Goal: Task Accomplishment & Management: Use online tool/utility

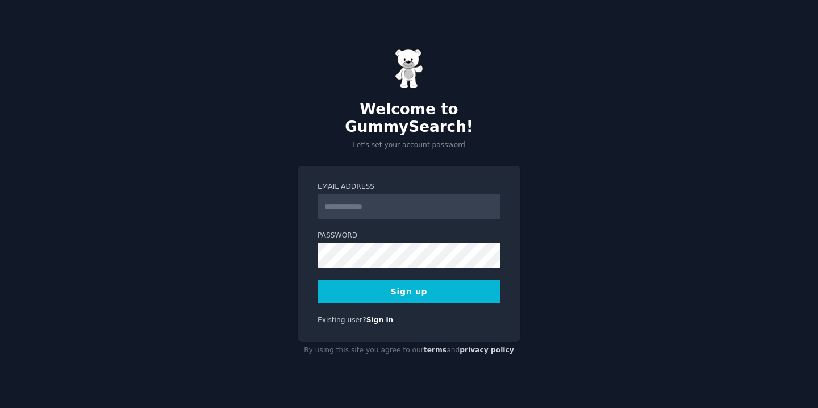
click at [439, 204] on input "Email Address" at bounding box center [409, 206] width 183 height 25
type input "**********"
click at [0, 407] on com-1password-button at bounding box center [0, 408] width 0 height 0
click at [406, 282] on button "Sign up" at bounding box center [409, 292] width 183 height 24
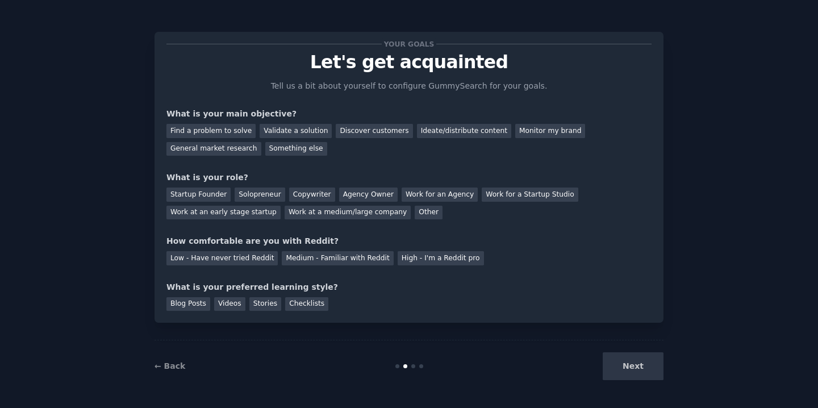
click at [632, 365] on div "Next" at bounding box center [579, 366] width 170 height 28
click at [234, 130] on div "Find a problem to solve" at bounding box center [210, 131] width 89 height 14
click at [624, 365] on div "Next" at bounding box center [579, 366] width 170 height 28
click at [251, 192] on div "Solopreneur" at bounding box center [260, 195] width 50 height 14
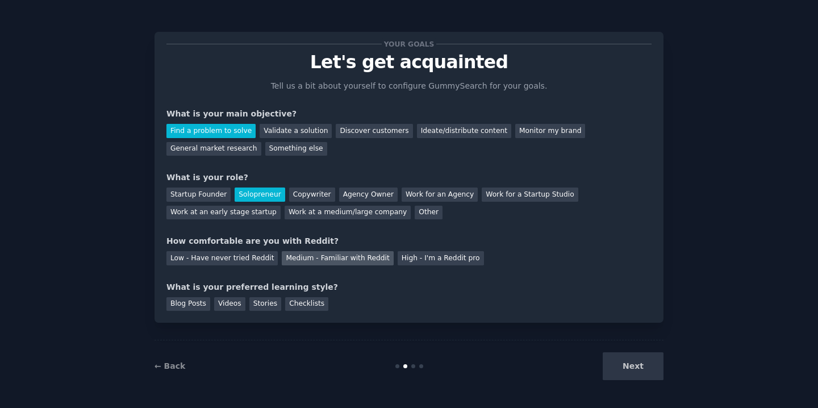
click at [319, 259] on div "Medium - Familiar with Reddit" at bounding box center [337, 258] width 111 height 14
click at [223, 304] on div "Videos" at bounding box center [229, 304] width 31 height 14
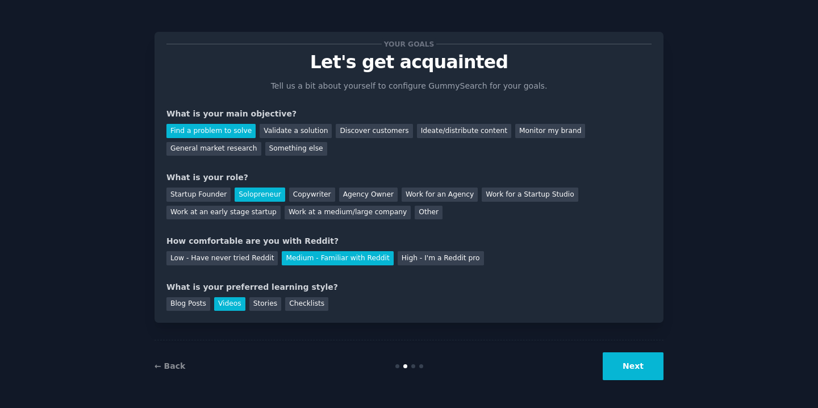
click at [635, 365] on button "Next" at bounding box center [633, 366] width 61 height 28
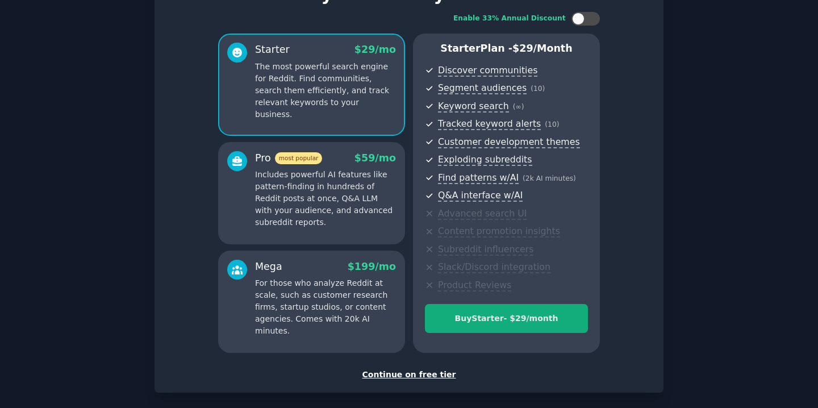
scroll to position [117, 0]
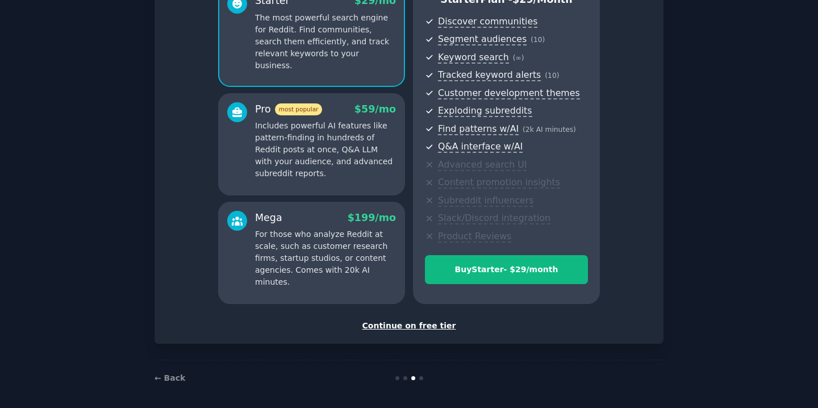
click at [422, 322] on div "Continue on free tier" at bounding box center [408, 326] width 485 height 12
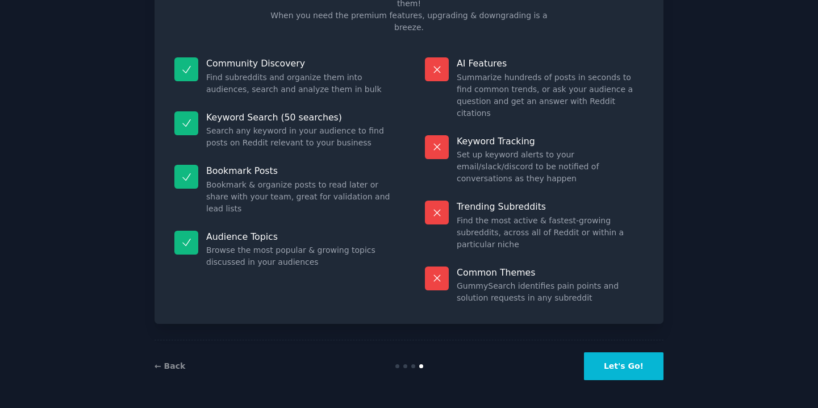
scroll to position [35, 0]
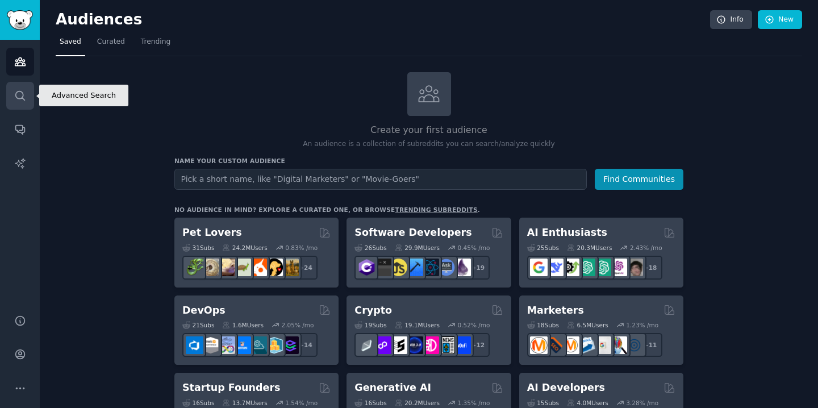
click at [29, 96] on link "Search" at bounding box center [20, 96] width 28 height 28
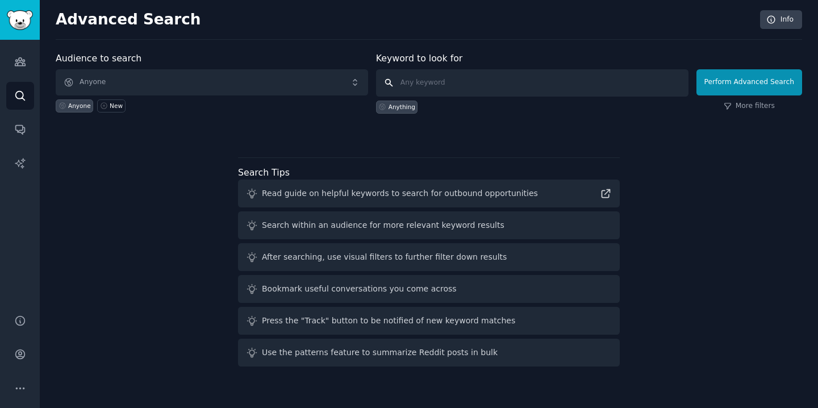
click at [433, 82] on input "text" at bounding box center [532, 82] width 313 height 27
drag, startPoint x: 461, startPoint y: 80, endPoint x: 378, endPoint y: 79, distance: 82.4
click at [378, 79] on input "ank" at bounding box center [532, 82] width 313 height 27
paste input "ylosing [MEDICAL_DATA]"
type input "[MEDICAL_DATA]"
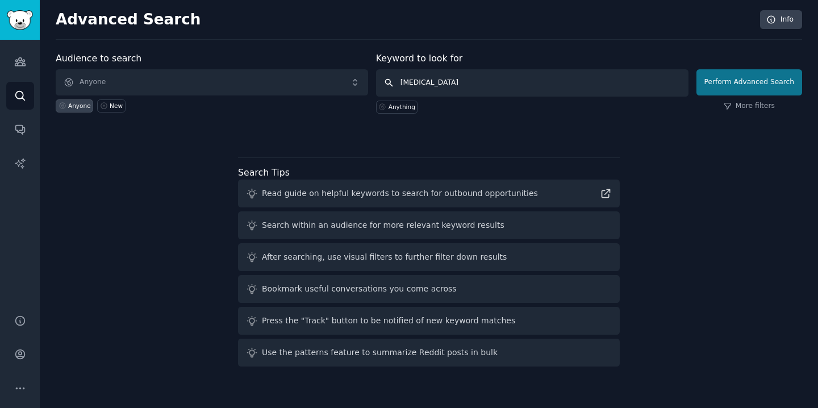
click at [751, 82] on button "Perform Advanced Search" at bounding box center [750, 82] width 106 height 26
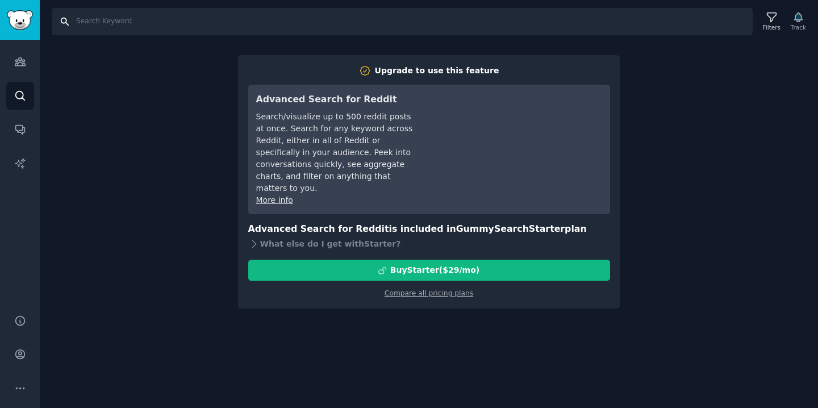
click at [126, 31] on input "Search" at bounding box center [402, 21] width 701 height 27
click at [24, 87] on link "Search" at bounding box center [20, 96] width 28 height 28
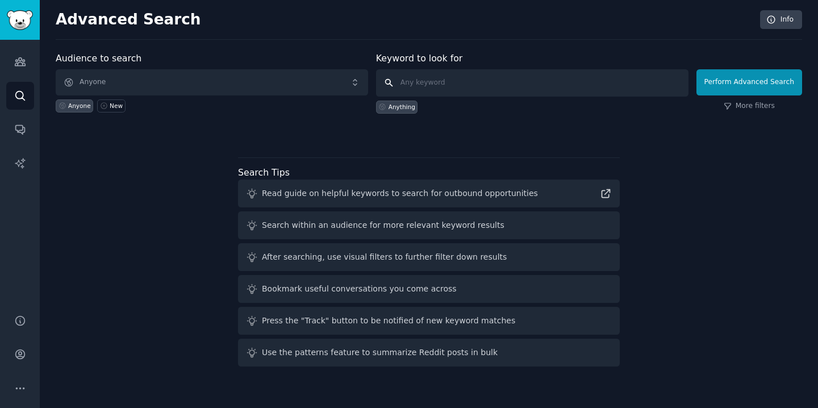
click at [460, 87] on input "text" at bounding box center [532, 82] width 313 height 27
click at [201, 82] on span "Anyone" at bounding box center [212, 82] width 313 height 26
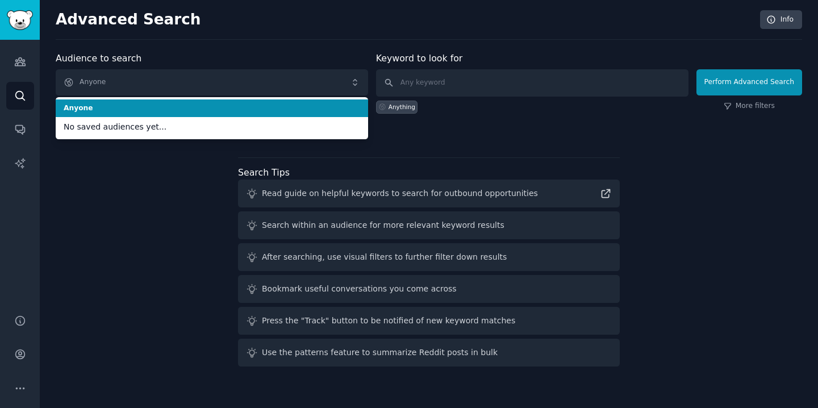
click at [231, 46] on div "Advanced Search Info Audience to search Anyone Anyone No saved audiences yet...…" at bounding box center [429, 204] width 778 height 408
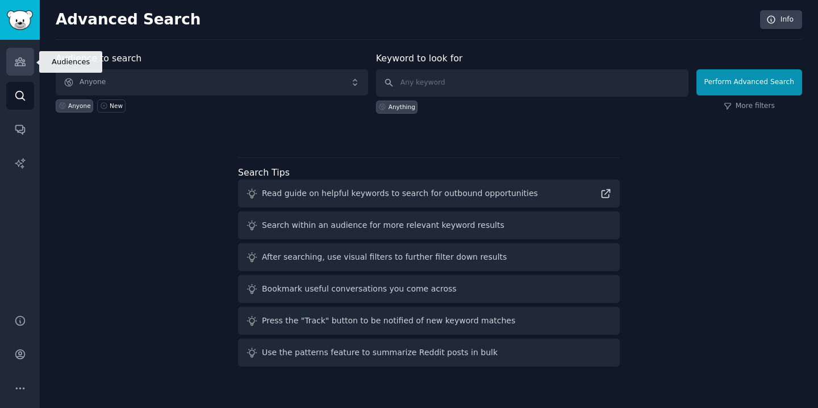
click at [20, 63] on icon "Sidebar" at bounding box center [20, 62] width 12 height 12
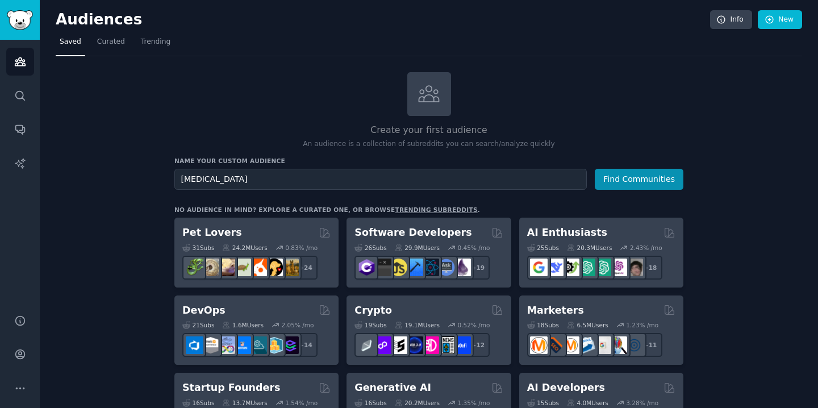
type input "[MEDICAL_DATA]"
click at [640, 178] on button "Find Communities" at bounding box center [639, 179] width 89 height 21
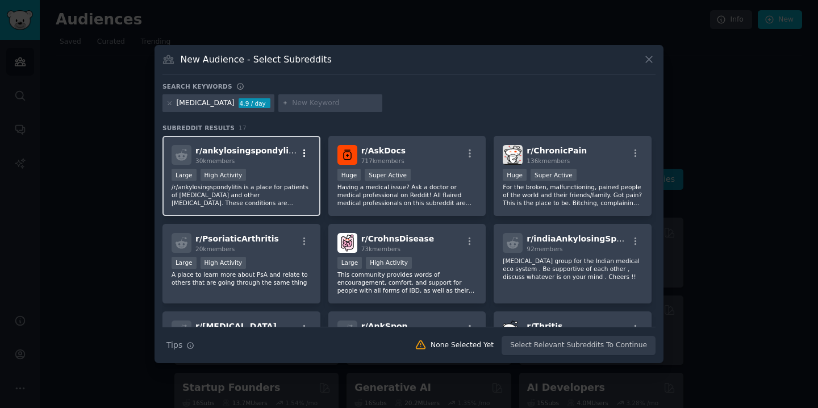
click at [301, 152] on icon "button" at bounding box center [304, 153] width 10 height 10
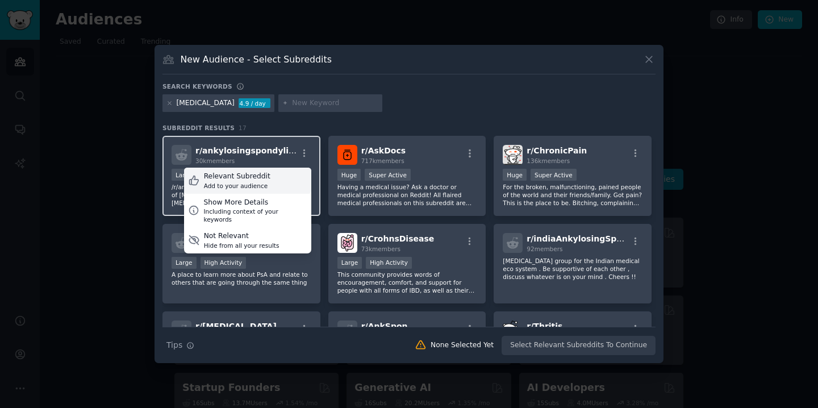
click at [260, 177] on div "Relevant Subreddit" at bounding box center [237, 177] width 66 height 10
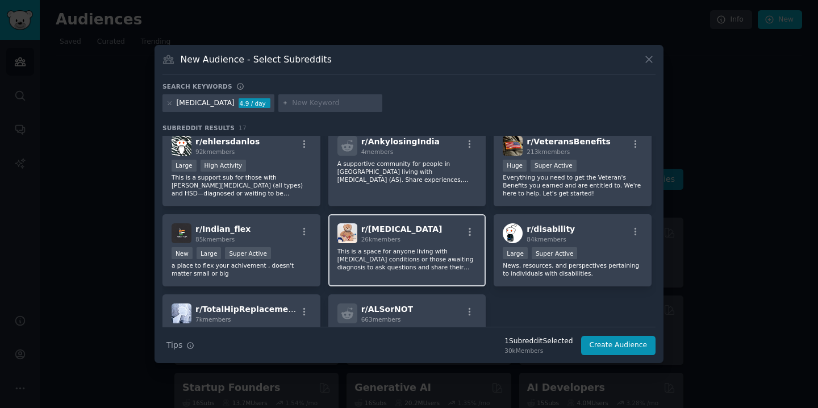
scroll to position [341, 0]
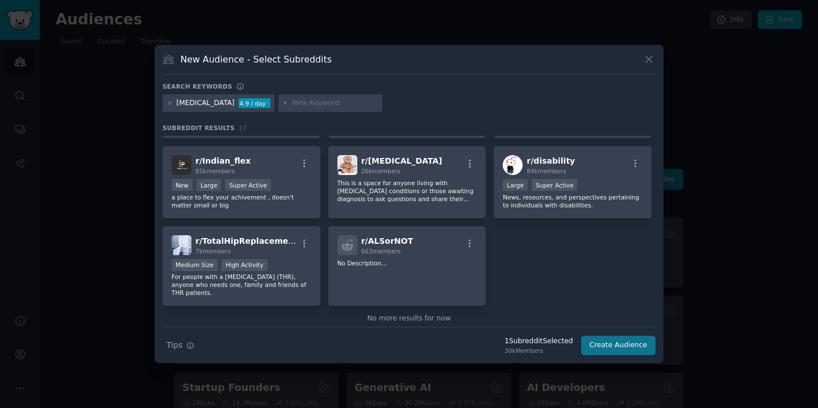
click at [630, 344] on button "Create Audience" at bounding box center [618, 345] width 75 height 19
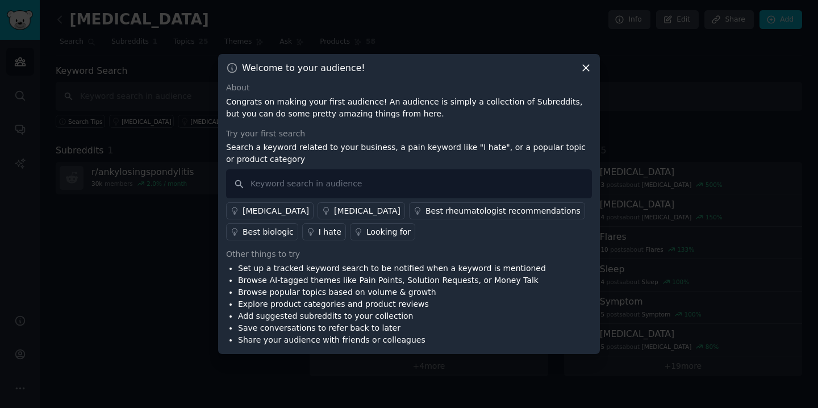
click at [585, 66] on icon at bounding box center [586, 68] width 6 height 6
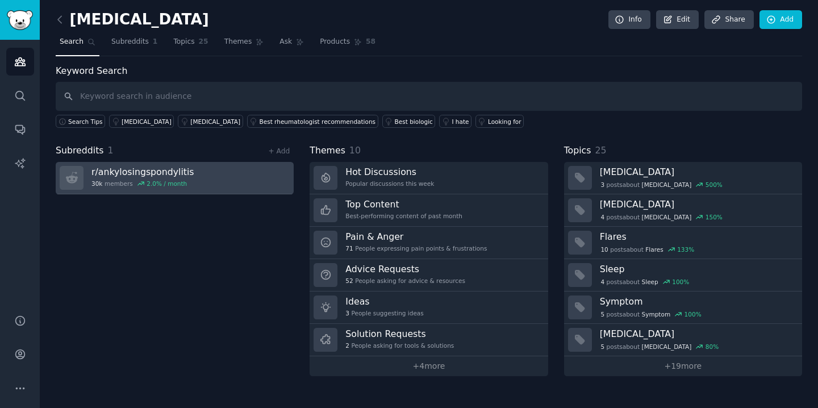
click at [165, 174] on h3 "r/ ankylosingspondylitis" at bounding box center [142, 172] width 103 height 12
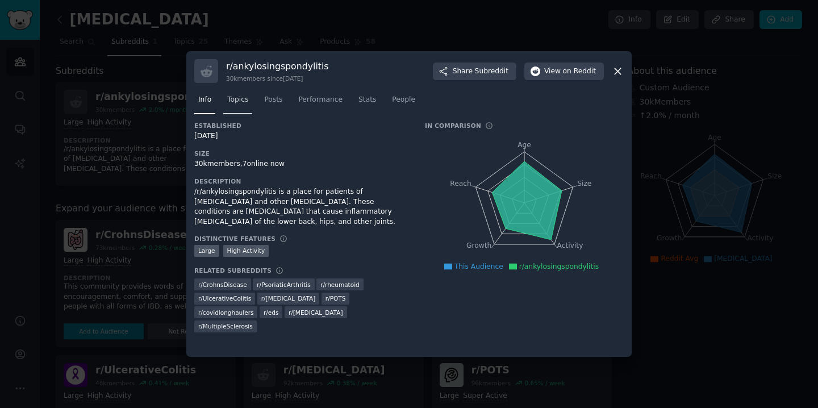
click at [248, 98] on span "Topics" at bounding box center [237, 100] width 21 height 10
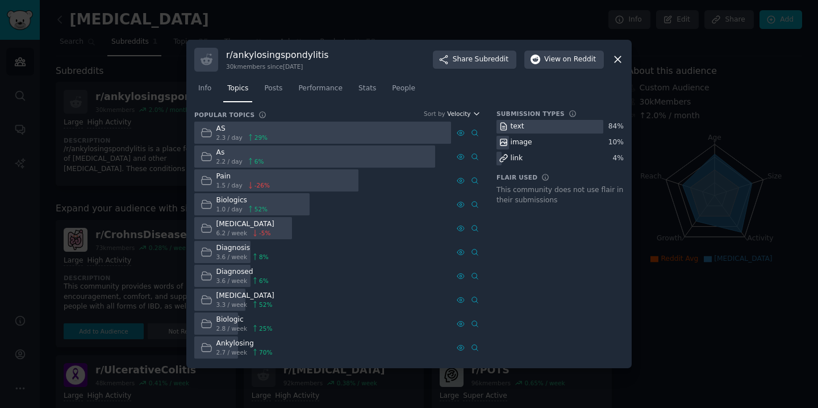
click at [474, 113] on icon "button" at bounding box center [477, 114] width 8 height 8
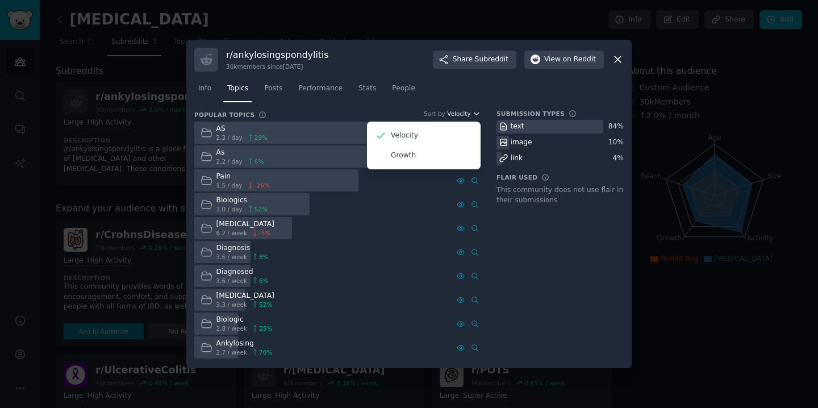
click at [474, 113] on icon "button" at bounding box center [477, 114] width 8 height 8
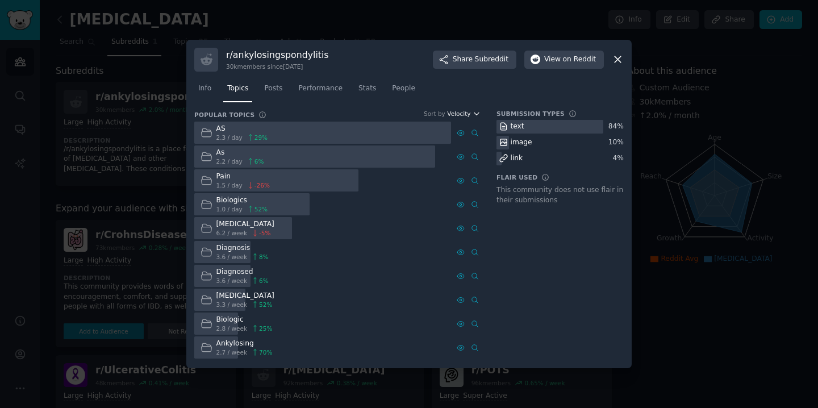
click at [474, 113] on icon "button" at bounding box center [477, 114] width 8 height 8
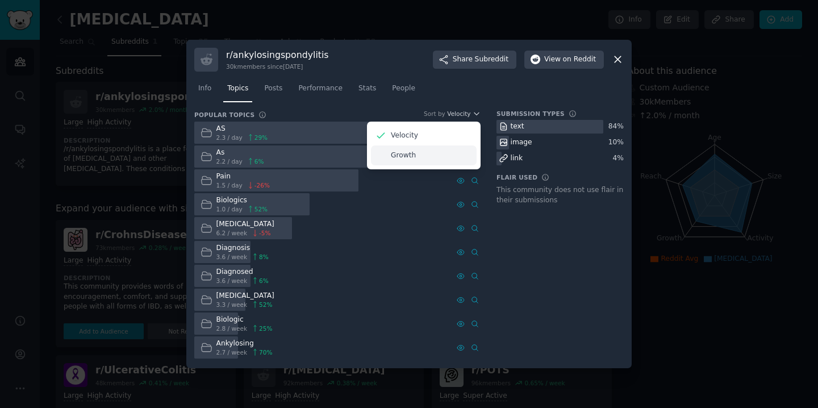
click at [424, 152] on div "Growth" at bounding box center [424, 155] width 106 height 20
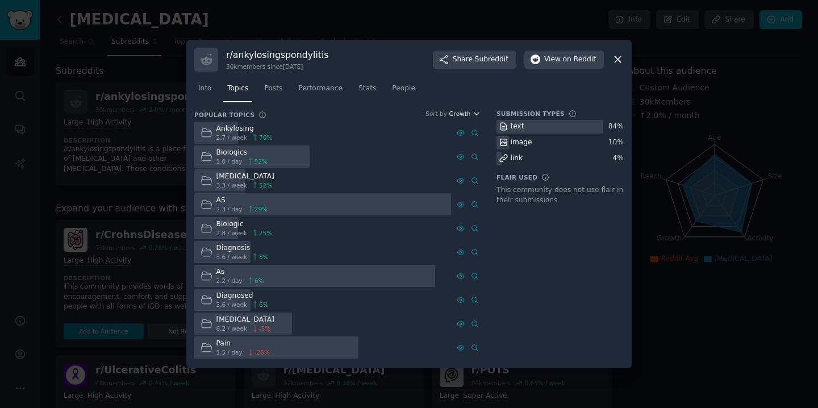
click at [468, 115] on span "Growth" at bounding box center [460, 114] width 22 height 8
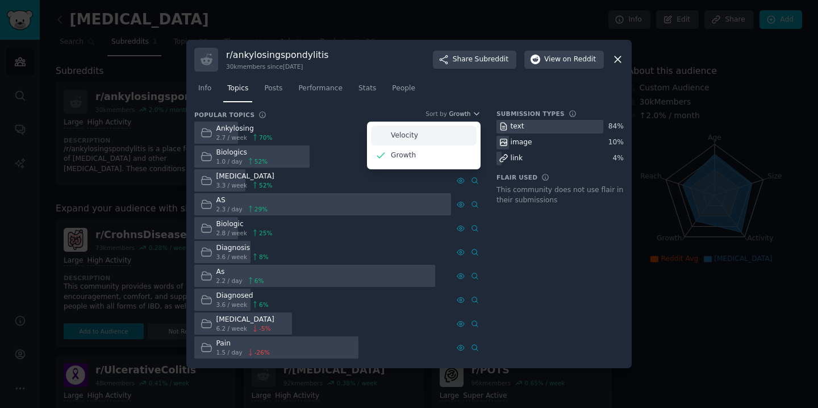
click at [458, 127] on div "Velocity" at bounding box center [424, 136] width 106 height 20
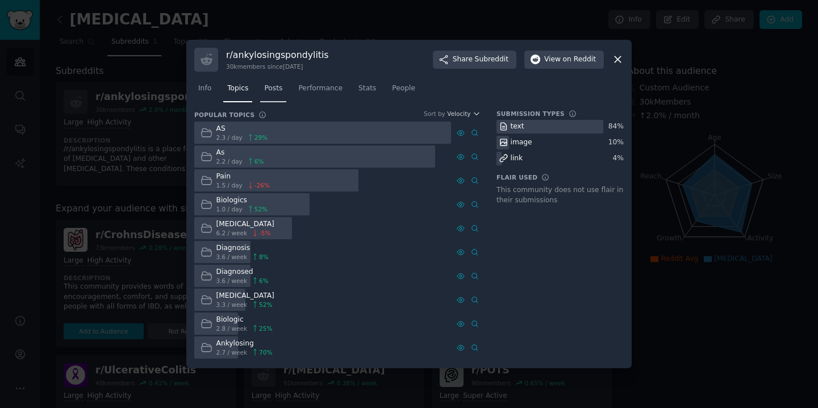
click at [280, 89] on span "Posts" at bounding box center [273, 89] width 18 height 10
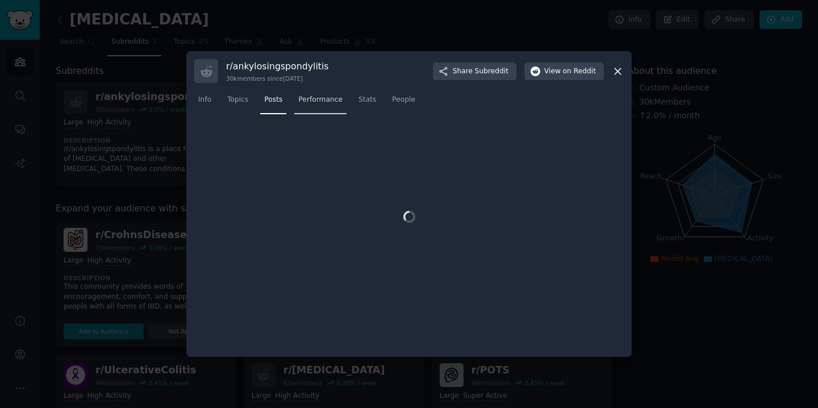
click at [322, 103] on span "Performance" at bounding box center [320, 100] width 44 height 10
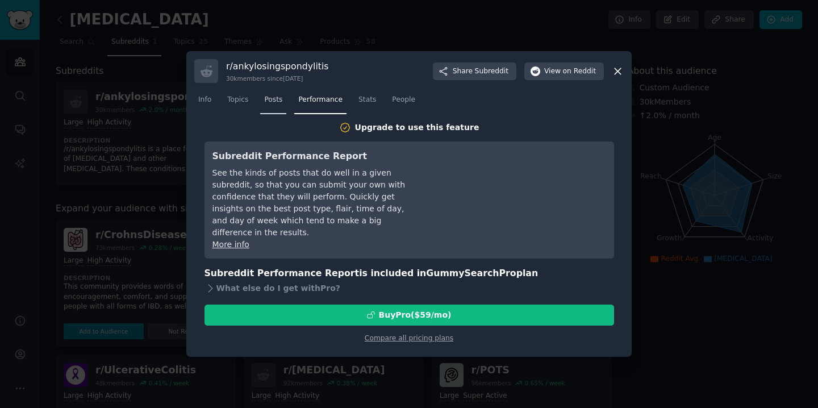
click at [281, 101] on span "Posts" at bounding box center [273, 100] width 18 height 10
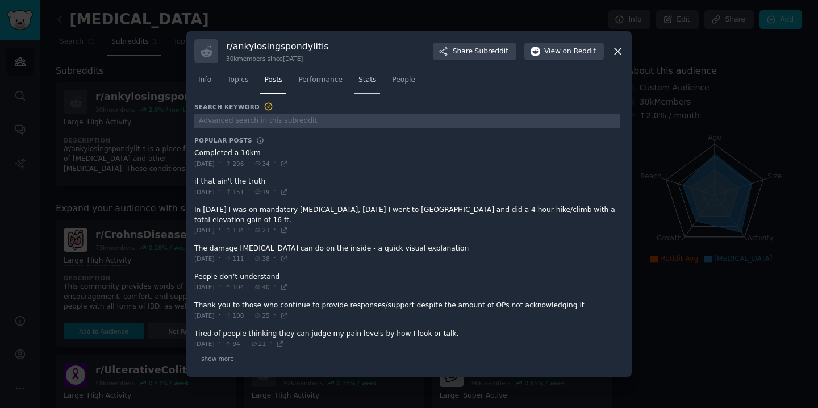
click at [360, 82] on span "Stats" at bounding box center [368, 80] width 18 height 10
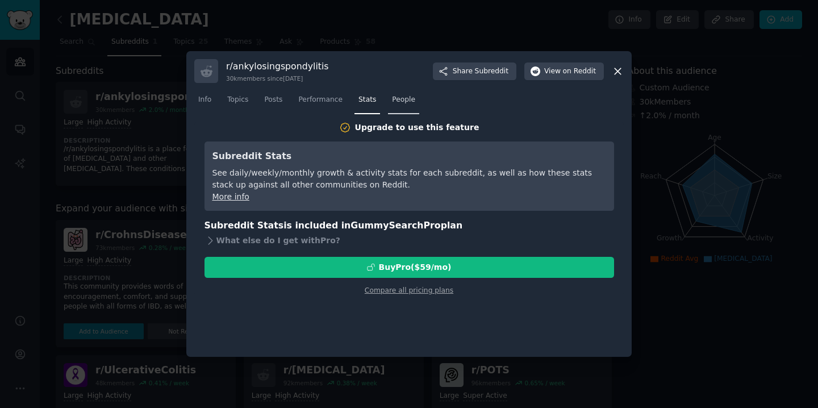
click at [406, 100] on span "People" at bounding box center [403, 100] width 23 height 10
click at [247, 100] on span "Topics" at bounding box center [237, 100] width 21 height 10
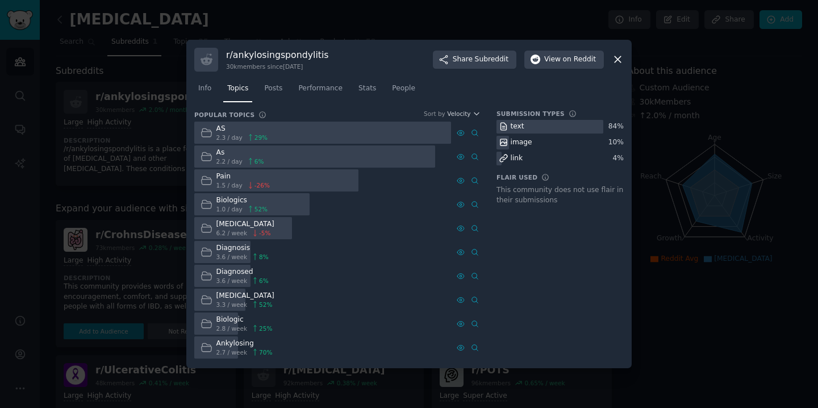
click at [335, 134] on div at bounding box center [322, 133] width 257 height 22
click at [524, 144] on div "image" at bounding box center [522, 143] width 22 height 10
click at [619, 63] on icon at bounding box center [618, 59] width 12 height 12
